Goal: Browse casually

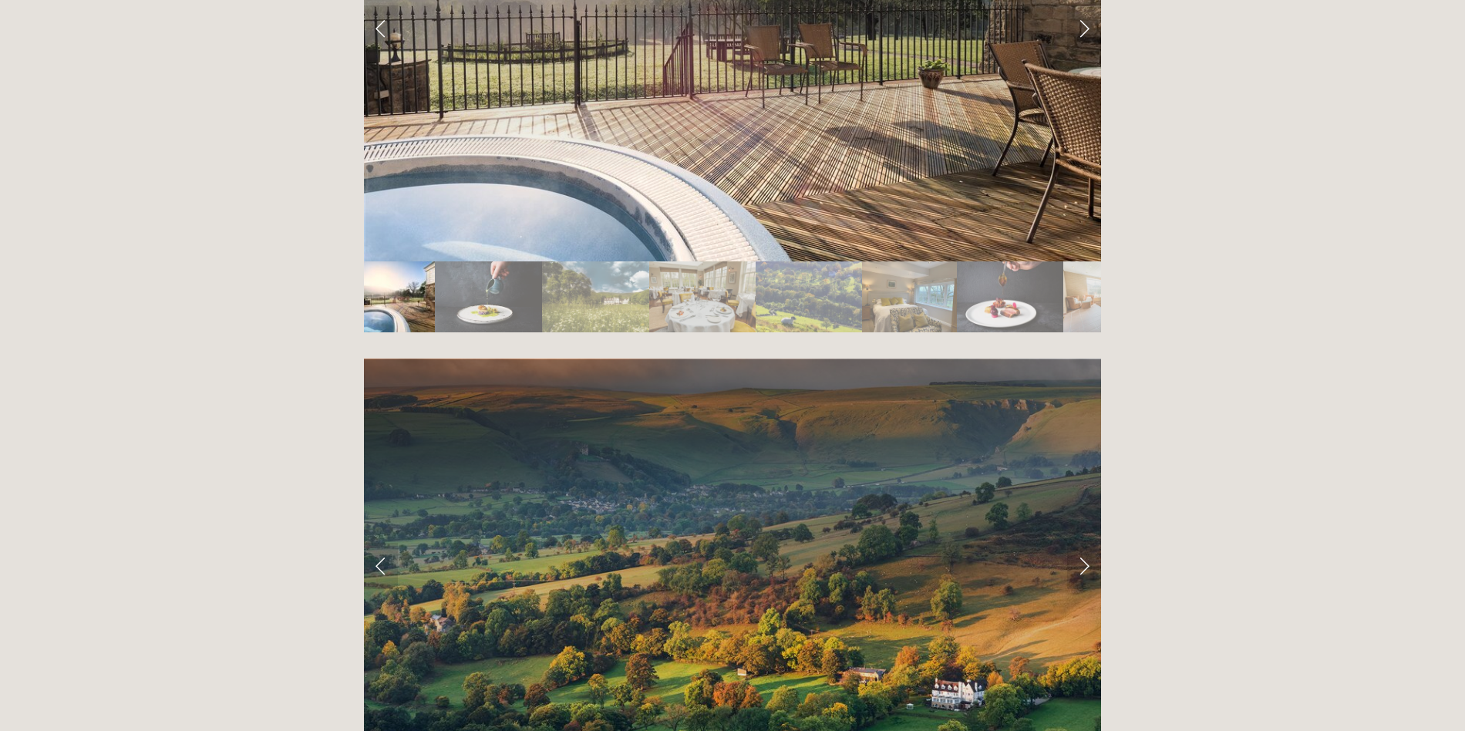
scroll to position [3085, 0]
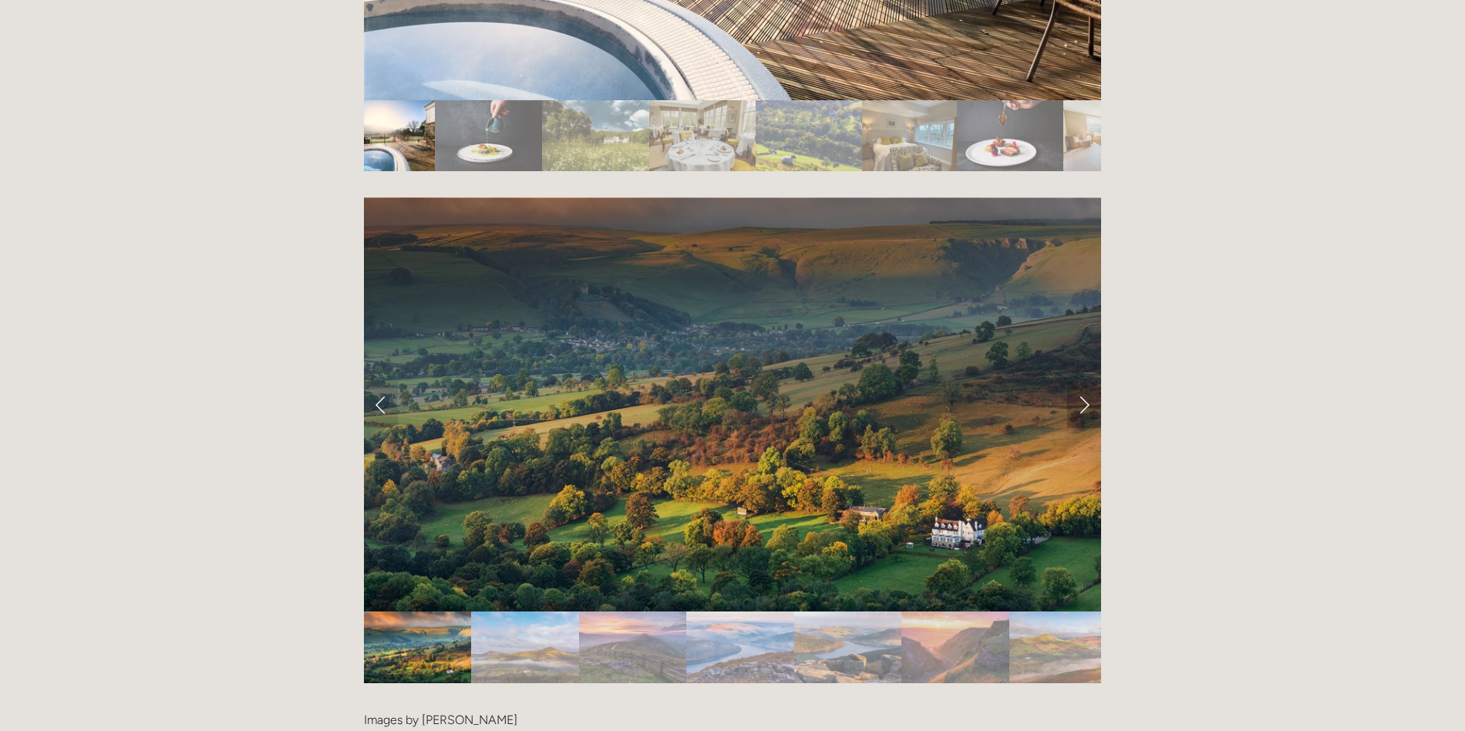
click at [1073, 382] on link "Next Slide" at bounding box center [1084, 405] width 34 height 46
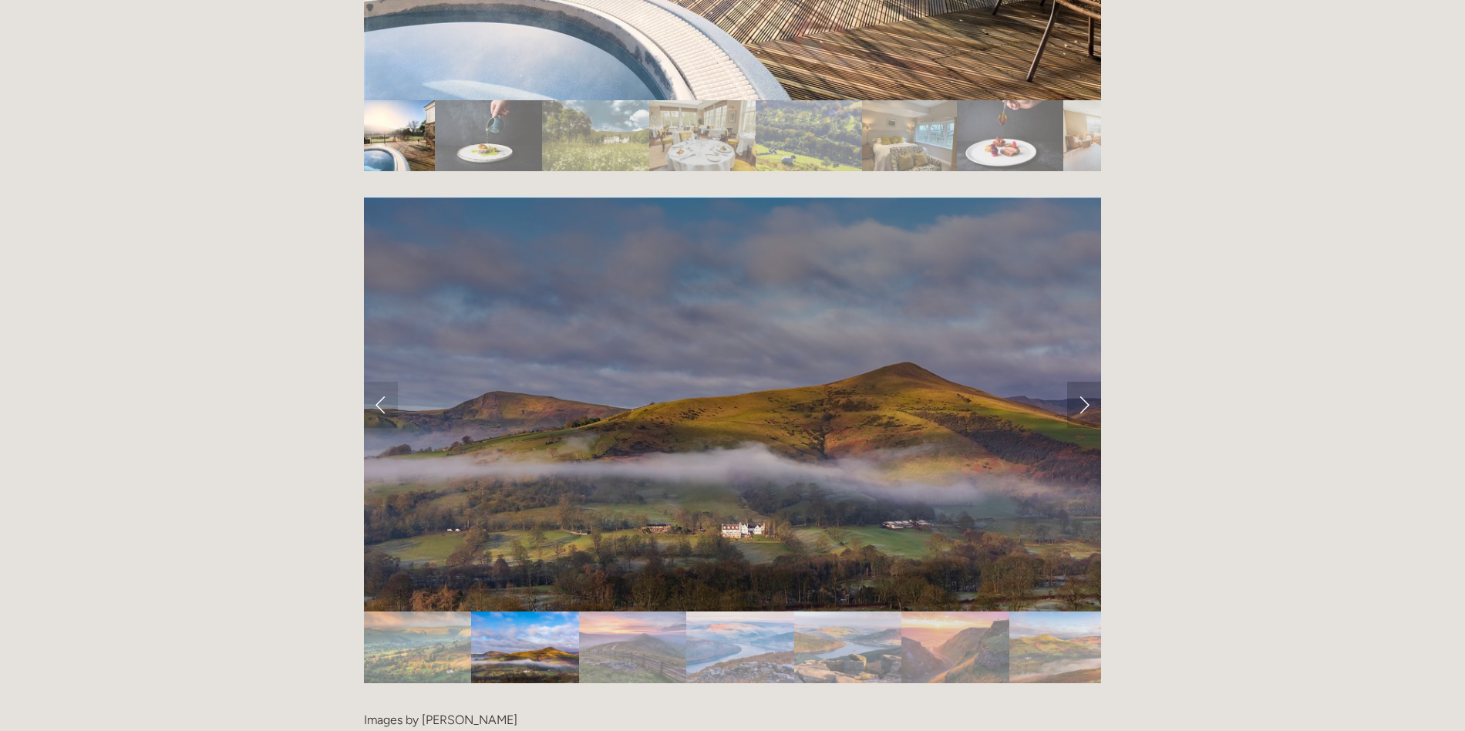
click at [1073, 382] on link "Next Slide" at bounding box center [1084, 405] width 34 height 46
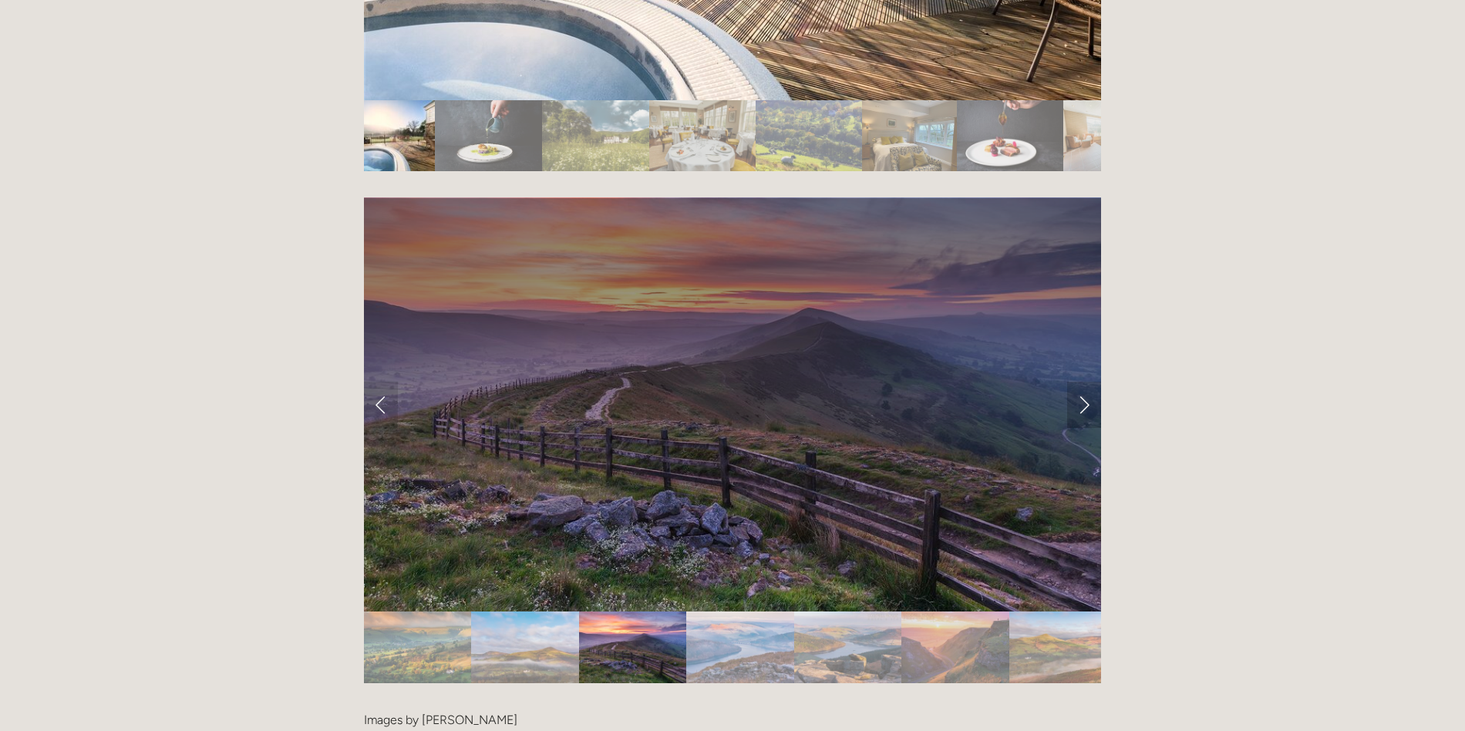
click at [1073, 382] on link "Next Slide" at bounding box center [1084, 405] width 34 height 46
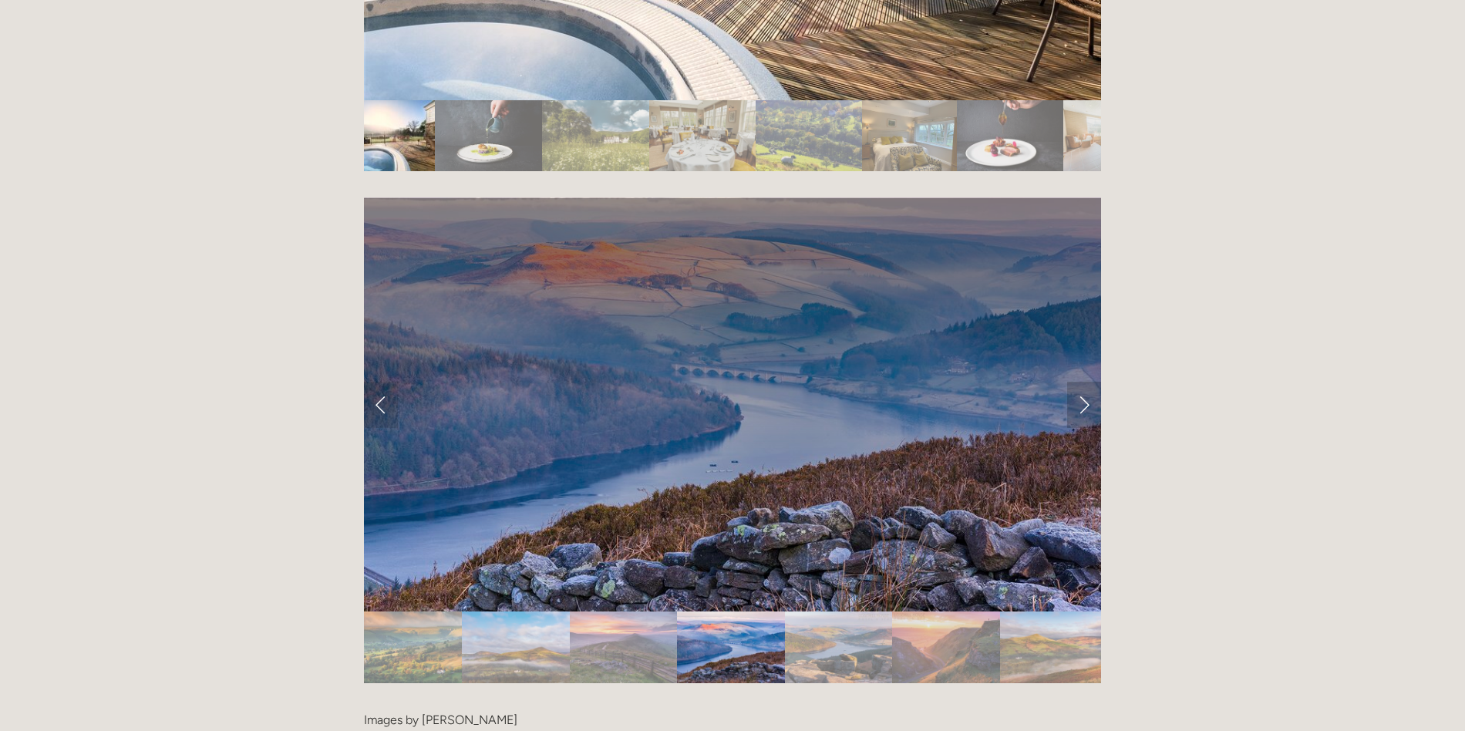
click at [1076, 382] on link "Next Slide" at bounding box center [1084, 405] width 34 height 46
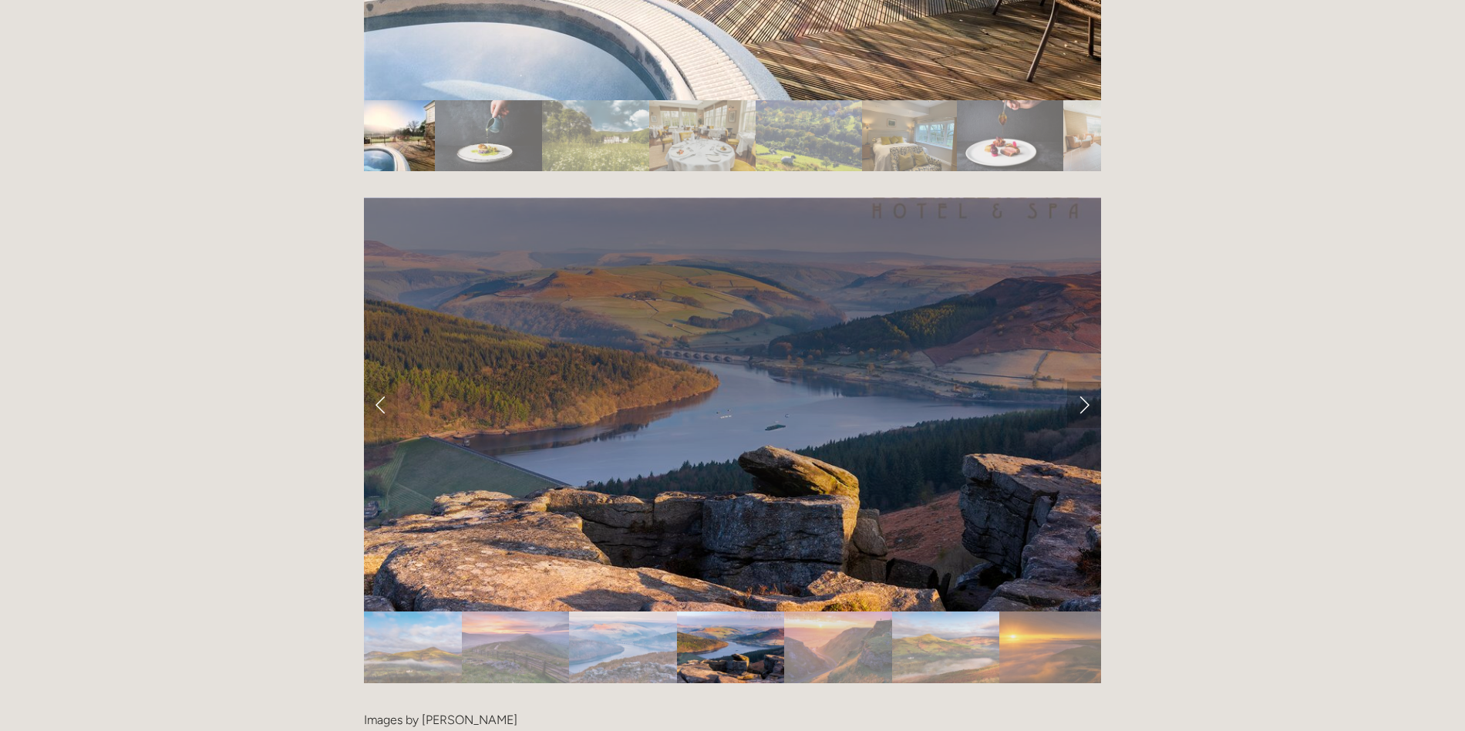
click at [1075, 382] on link "Next Slide" at bounding box center [1084, 405] width 34 height 46
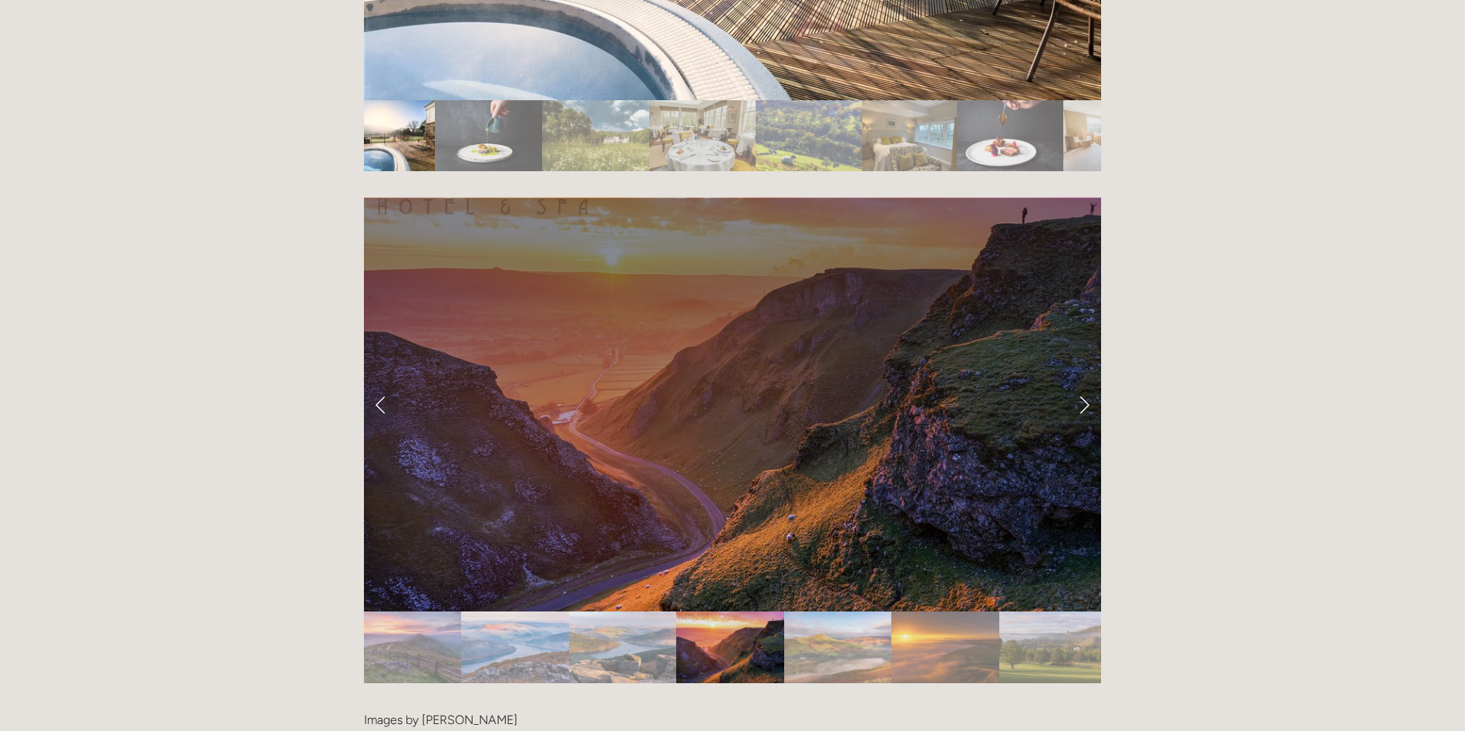
click at [843, 612] on img "Slide 7" at bounding box center [837, 648] width 107 height 72
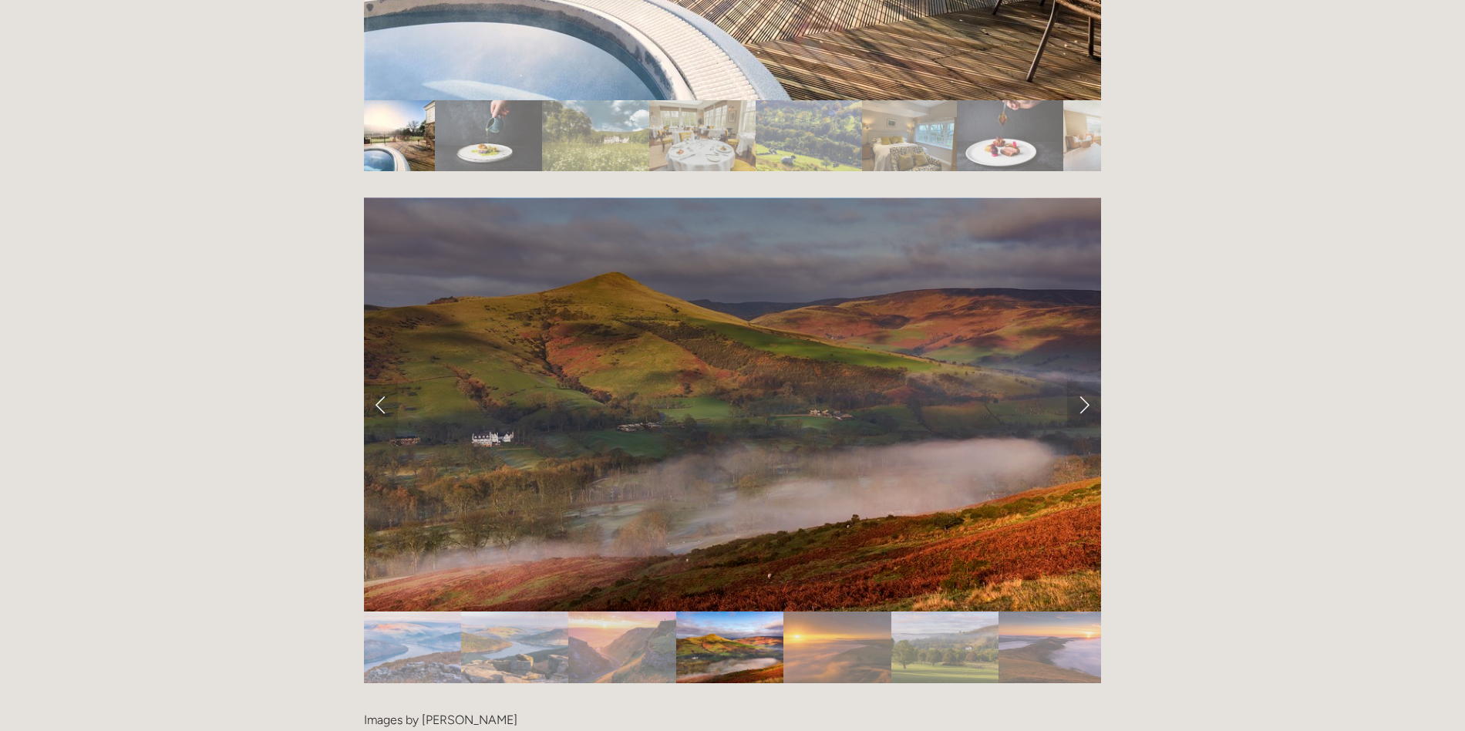
click at [873, 612] on img "Slide 8" at bounding box center [837, 648] width 107 height 72
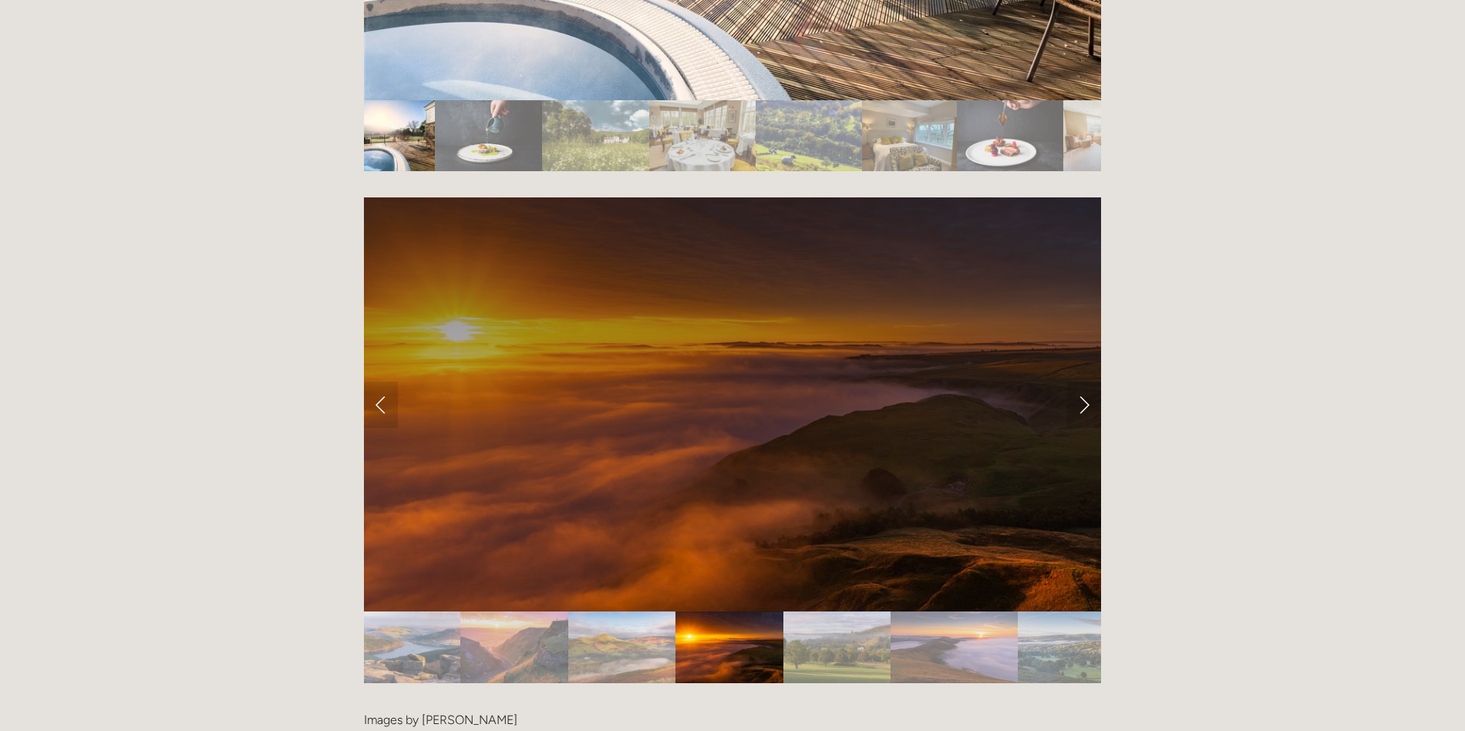
click at [875, 612] on img "Slide 9" at bounding box center [837, 648] width 107 height 72
click at [913, 612] on img "Slide 10" at bounding box center [954, 648] width 127 height 72
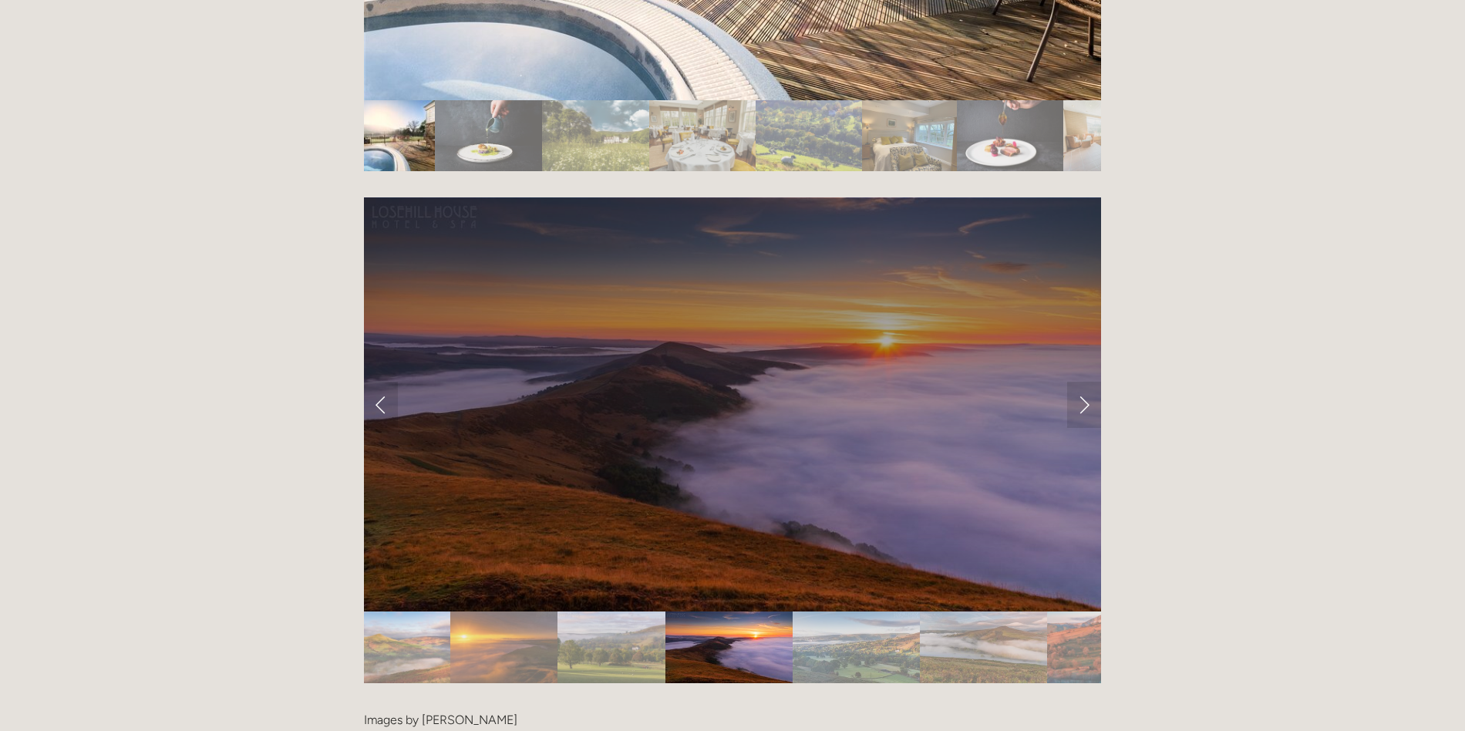
click at [894, 612] on img "Slide 11" at bounding box center [856, 648] width 127 height 72
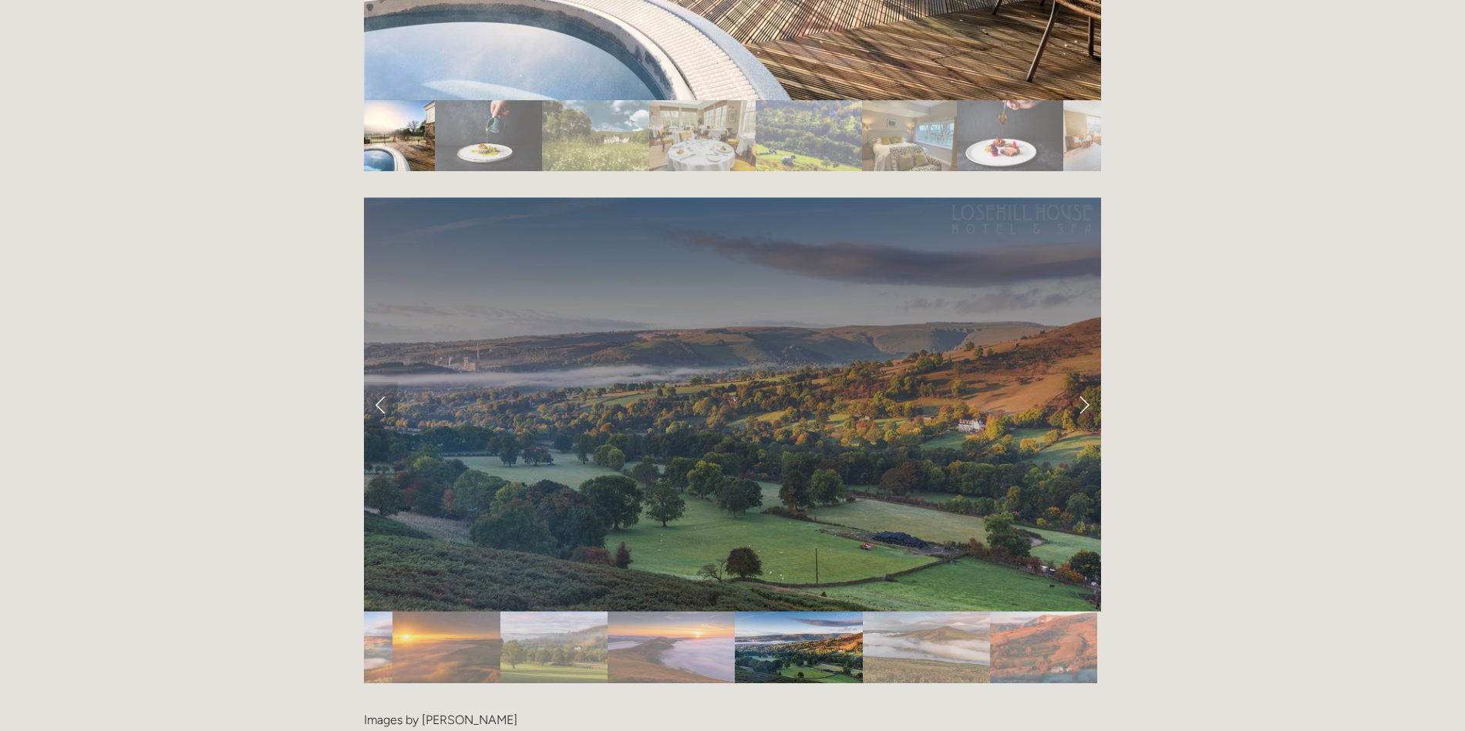
click at [944, 612] on img "Slide 12" at bounding box center [926, 648] width 127 height 72
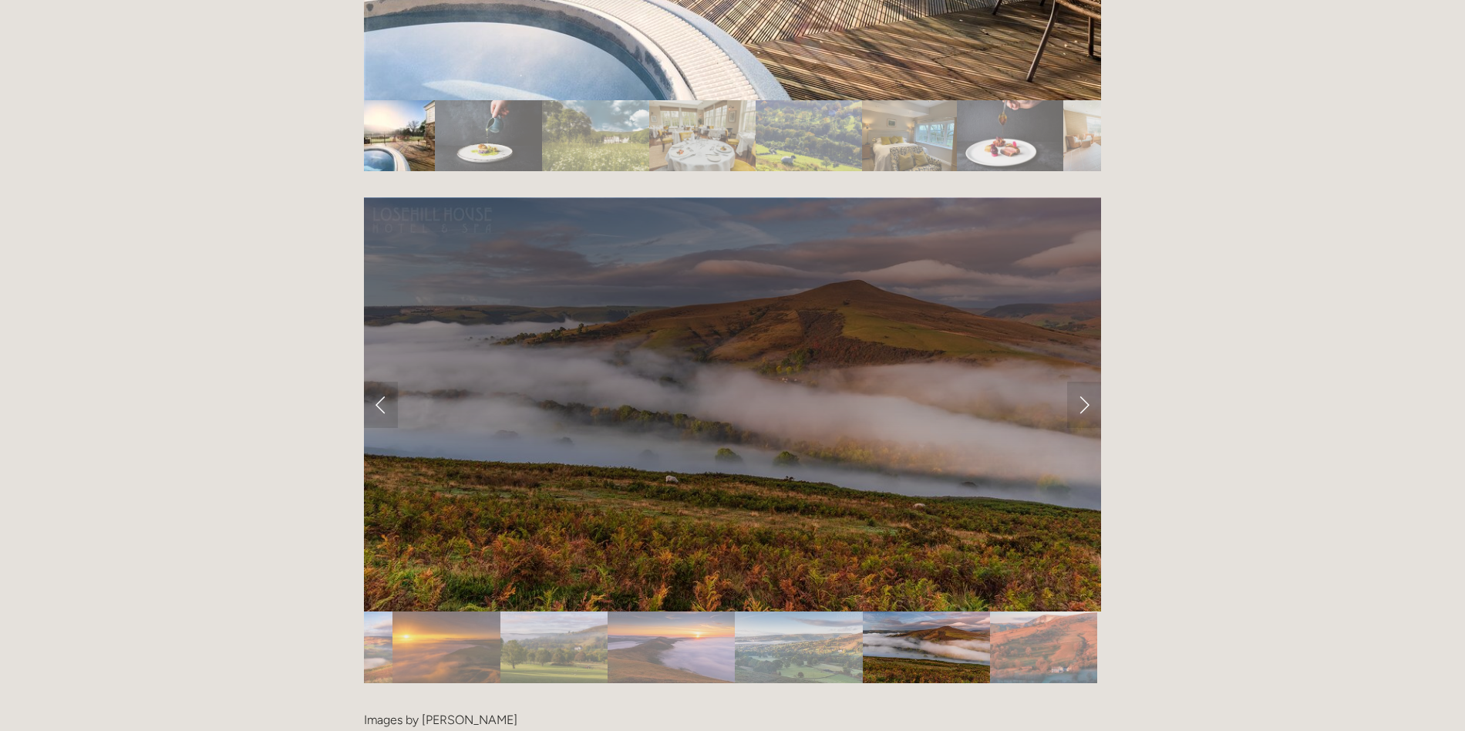
click at [1060, 612] on img "Slide 13" at bounding box center [1043, 648] width 107 height 72
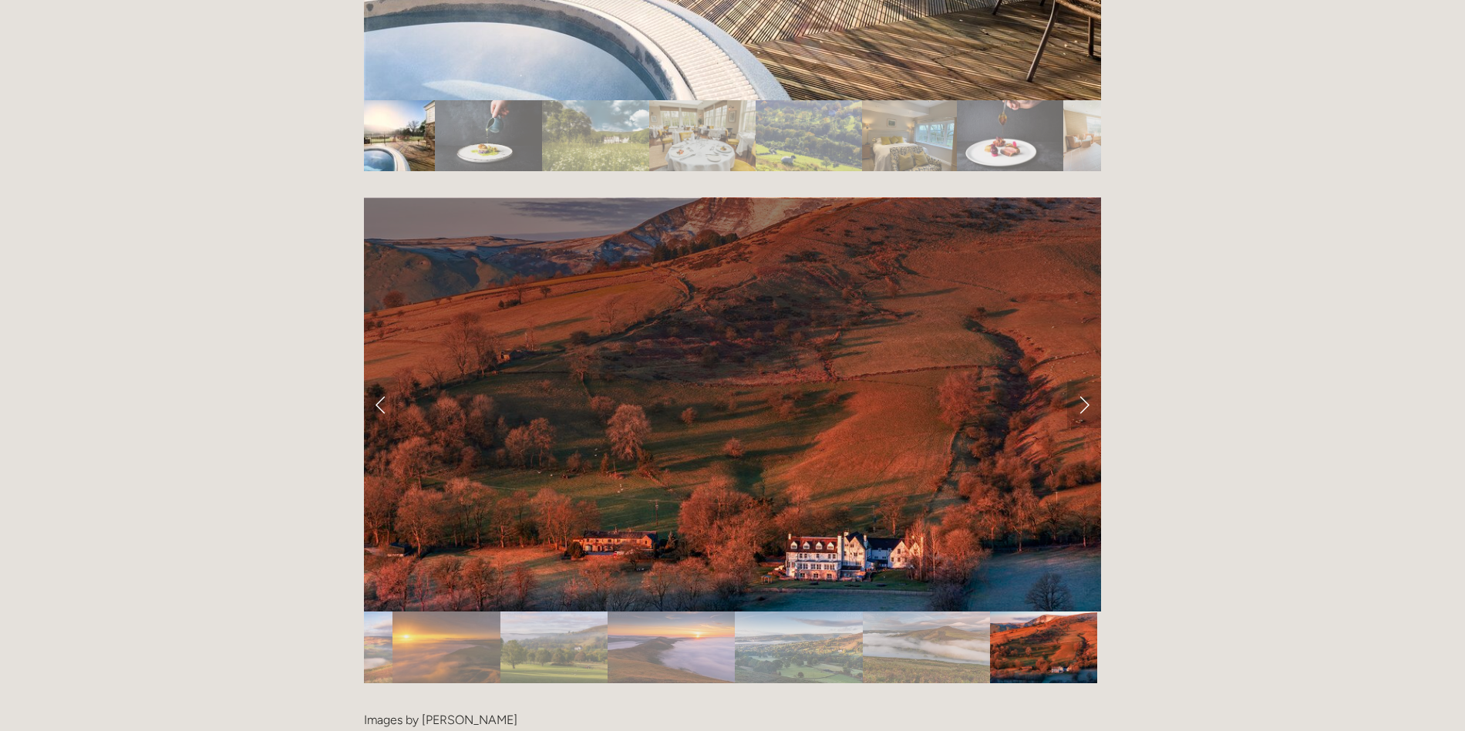
click at [1080, 382] on link "Next Slide" at bounding box center [1084, 405] width 34 height 46
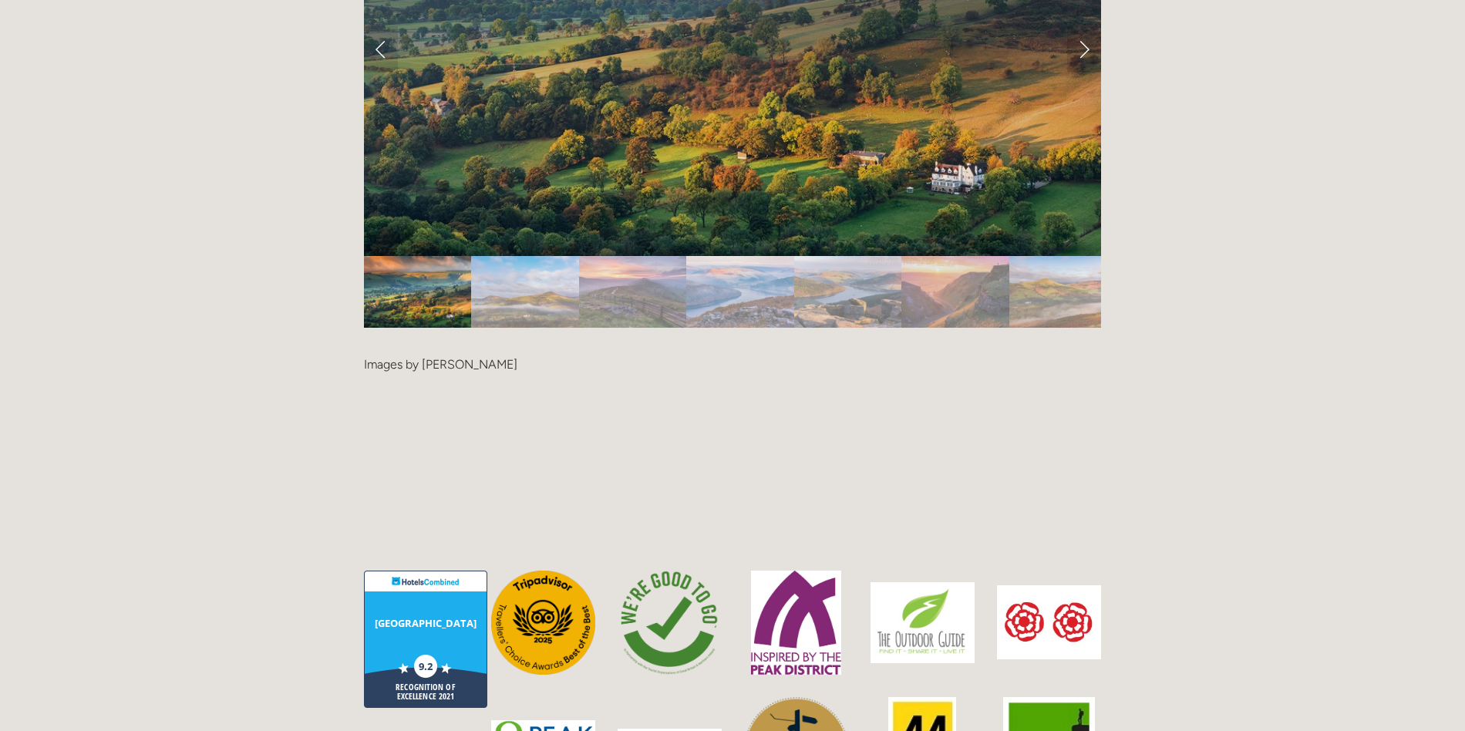
scroll to position [3625, 0]
